Goal: Information Seeking & Learning: Learn about a topic

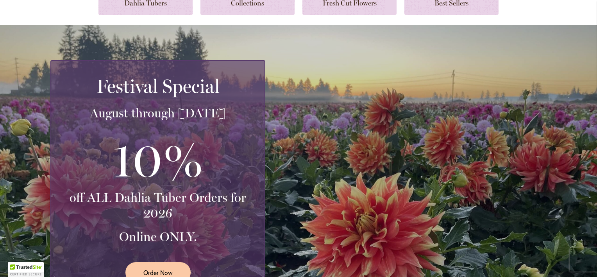
scroll to position [40, 0]
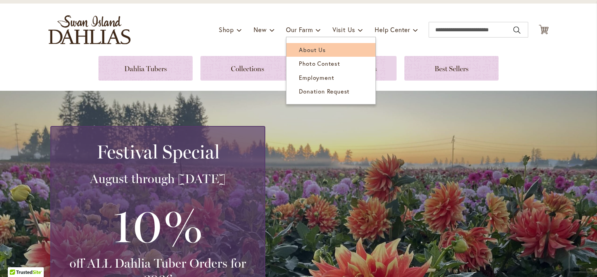
click at [298, 53] on link "About Us" at bounding box center [331, 50] width 89 height 14
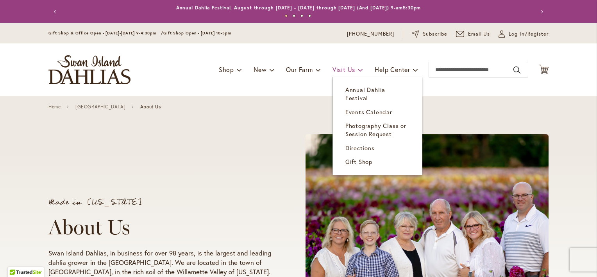
click at [333, 68] on span "Visit Us" at bounding box center [344, 69] width 23 height 8
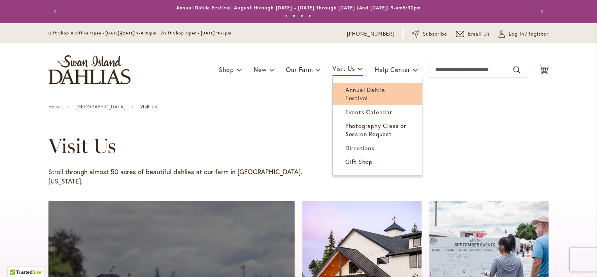
click at [339, 86] on link "Annual Dahlia Festival" at bounding box center [377, 94] width 89 height 22
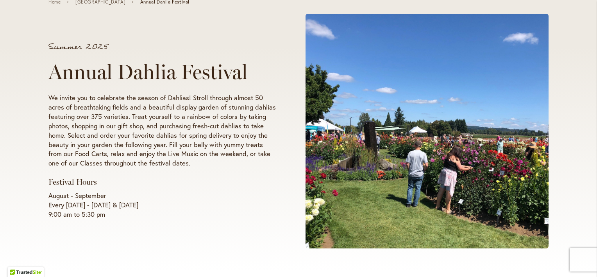
scroll to position [105, 0]
